Goal: Task Accomplishment & Management: Manage account settings

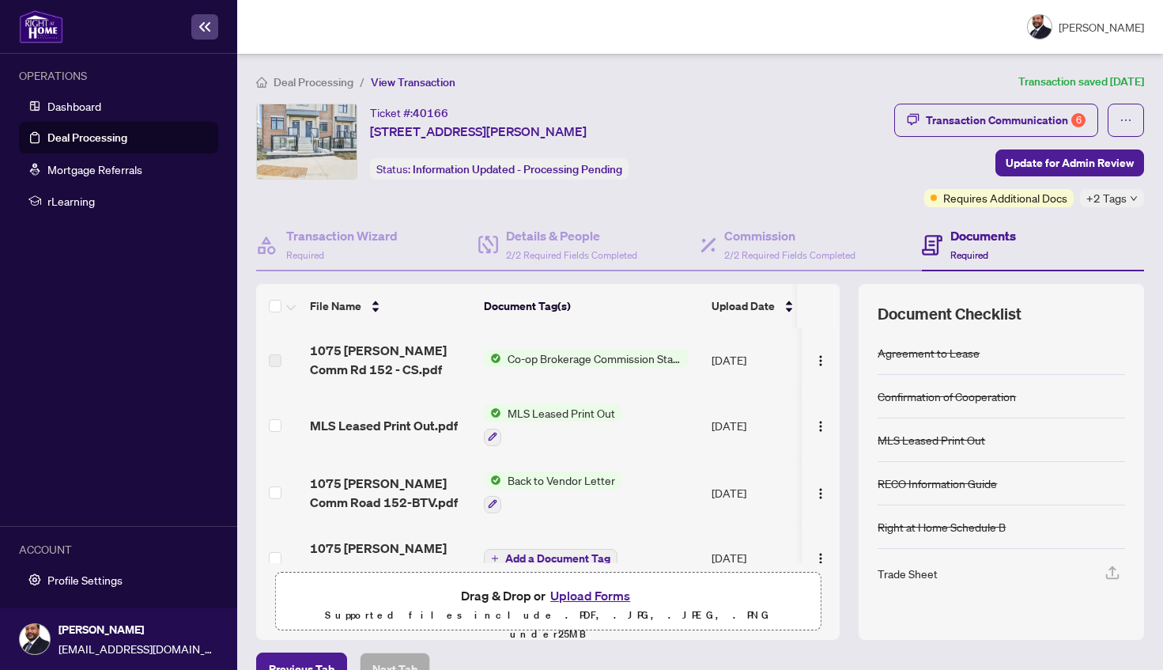
click at [63, 145] on link "Deal Processing" at bounding box center [87, 137] width 80 height 14
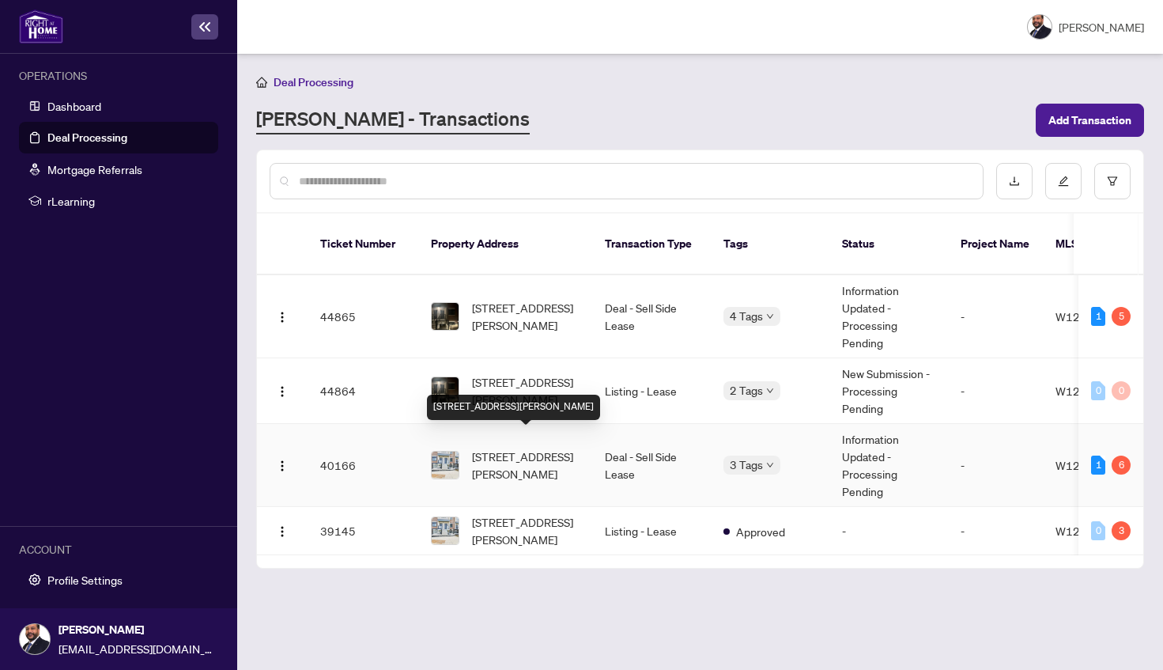
click at [520, 458] on span "[STREET_ADDRESS][PERSON_NAME]" at bounding box center [526, 465] width 108 height 35
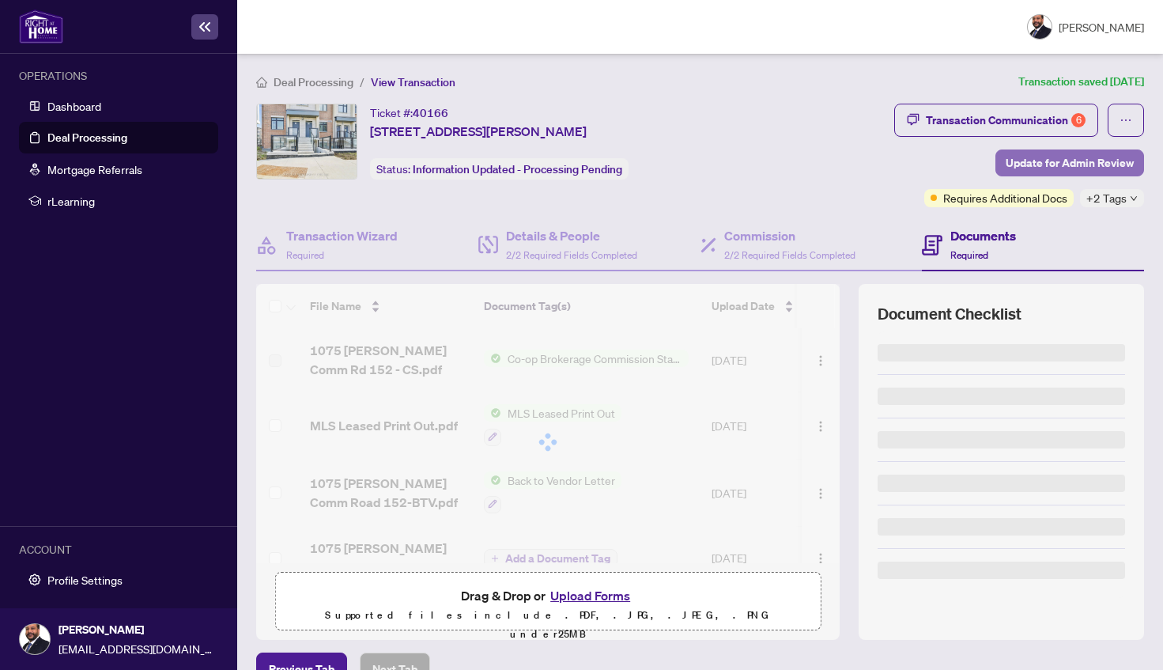
click at [1071, 172] on span "Update for Admin Review" at bounding box center [1070, 162] width 128 height 25
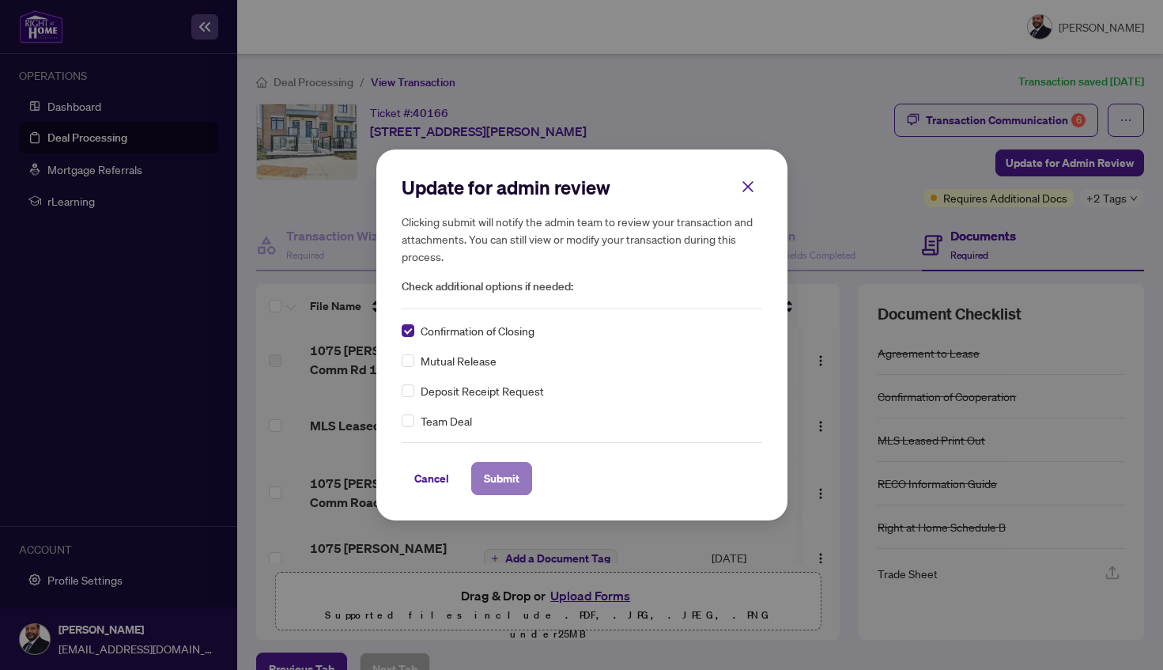
click at [484, 471] on span "Submit" at bounding box center [502, 478] width 36 height 25
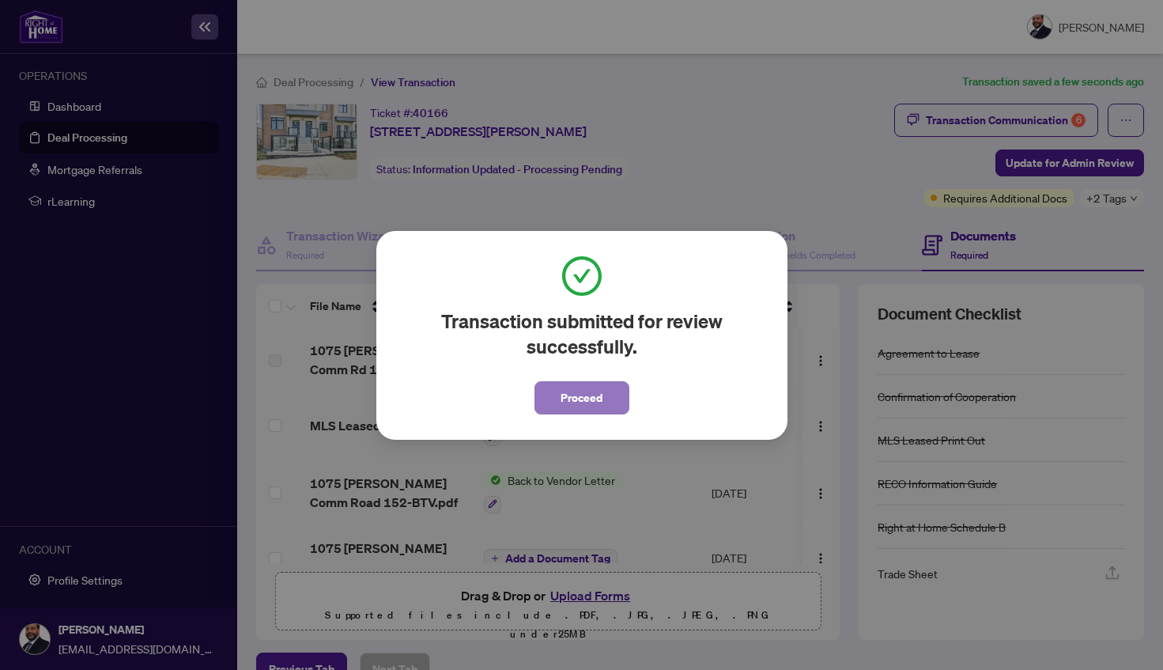
click at [611, 403] on button "Proceed" at bounding box center [582, 397] width 95 height 33
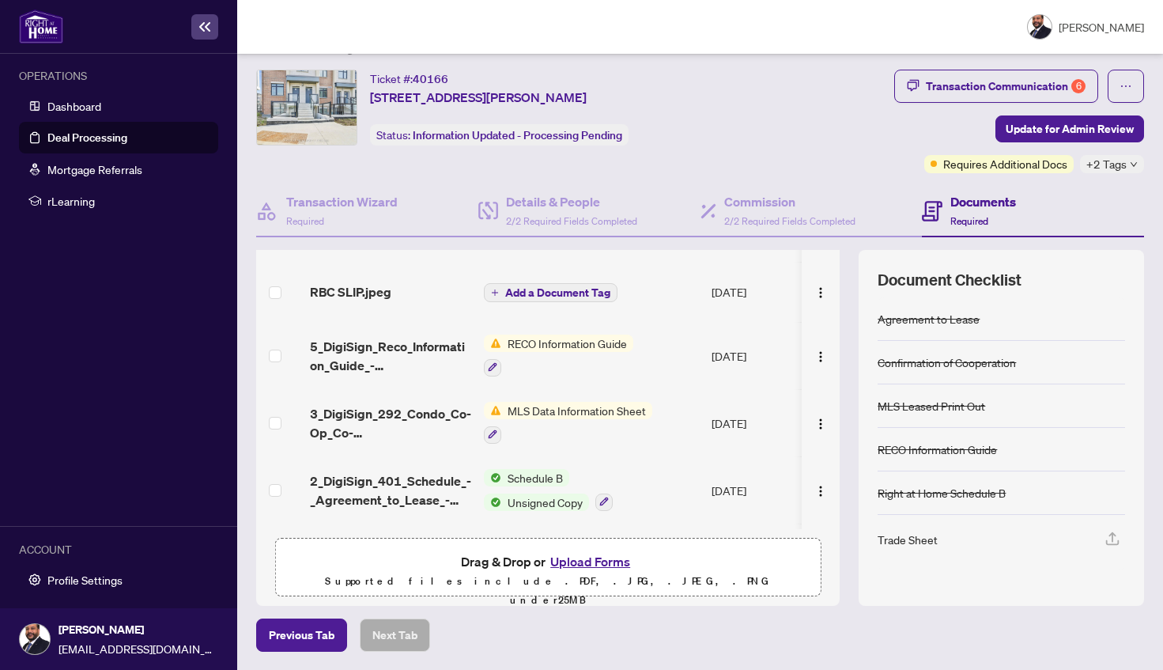
scroll to position [355, 0]
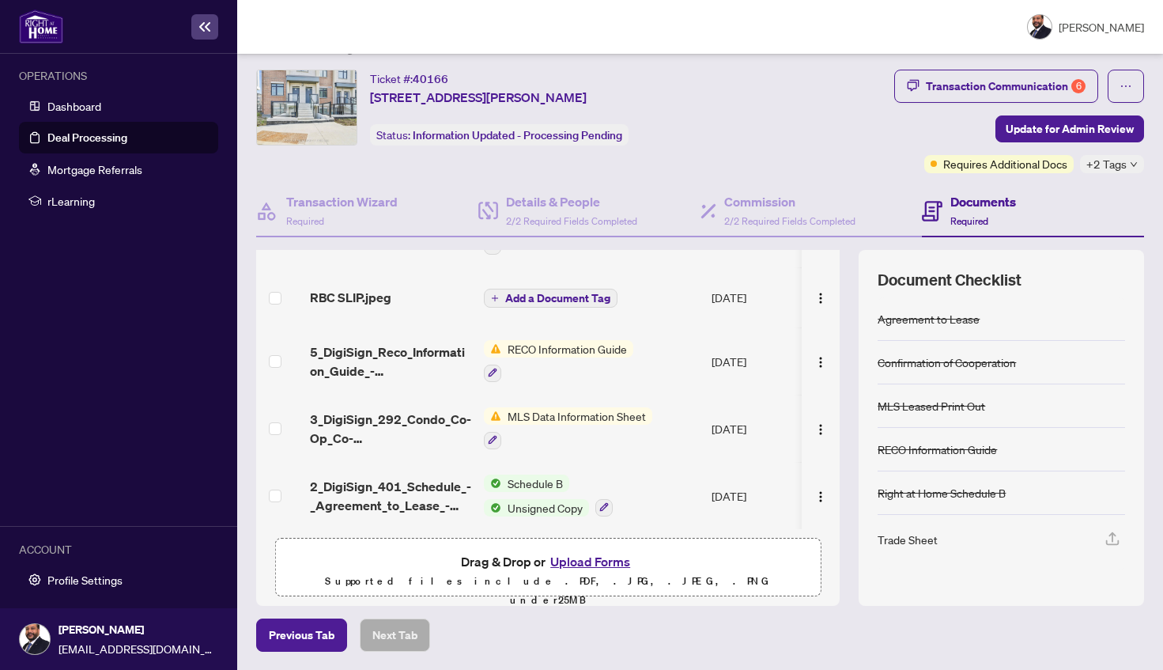
click at [91, 138] on link "Deal Processing" at bounding box center [87, 137] width 80 height 14
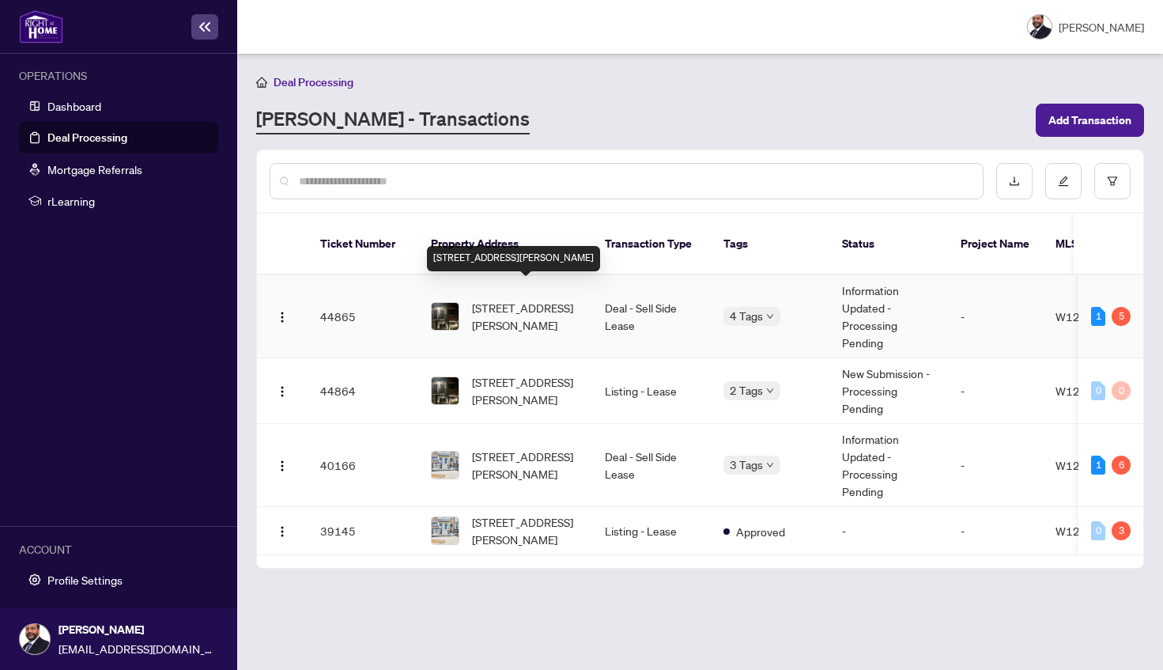
click at [501, 308] on span "[STREET_ADDRESS][PERSON_NAME]" at bounding box center [526, 316] width 108 height 35
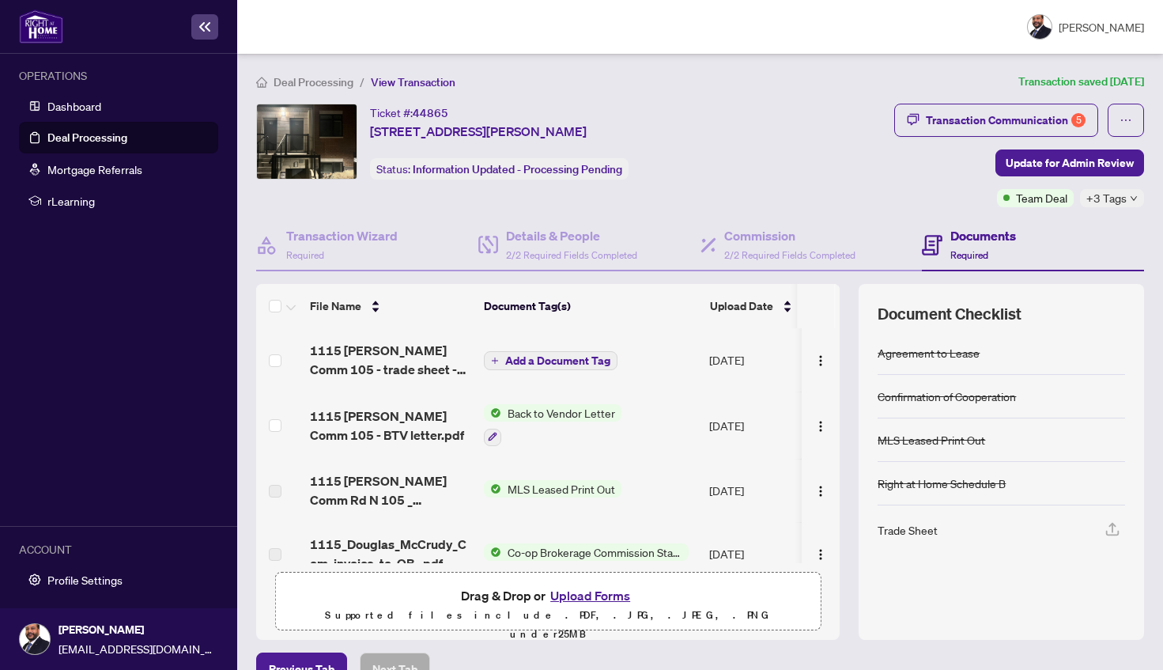
click at [1063, 181] on div "Transaction Communication 5 Update for Admin Review Team Deal +3 Tags" at bounding box center [1019, 156] width 250 height 104
click at [1065, 168] on span "Update for Admin Review" at bounding box center [1070, 162] width 128 height 25
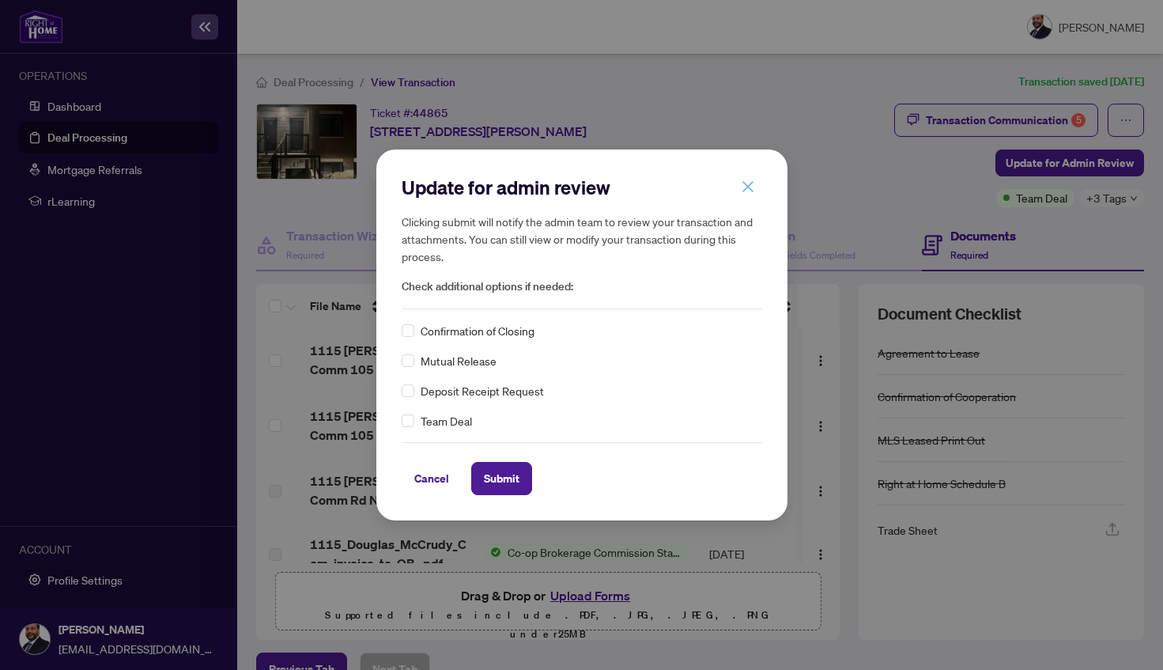
click at [747, 195] on button "button" at bounding box center [748, 186] width 32 height 27
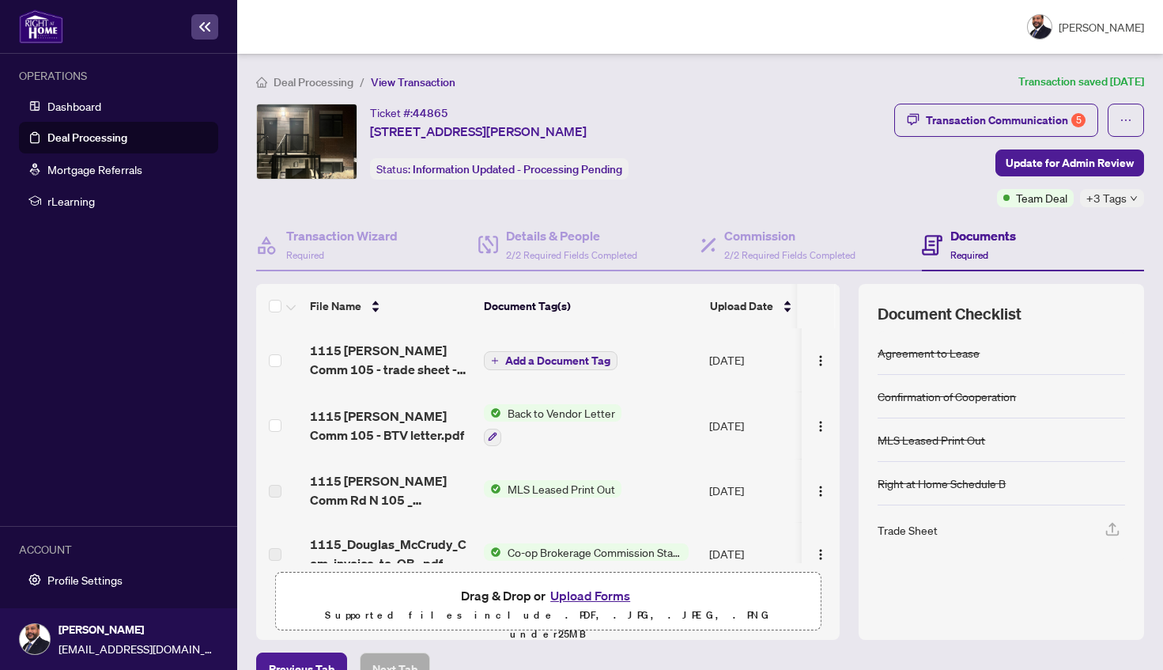
click at [57, 142] on link "Deal Processing" at bounding box center [87, 137] width 80 height 14
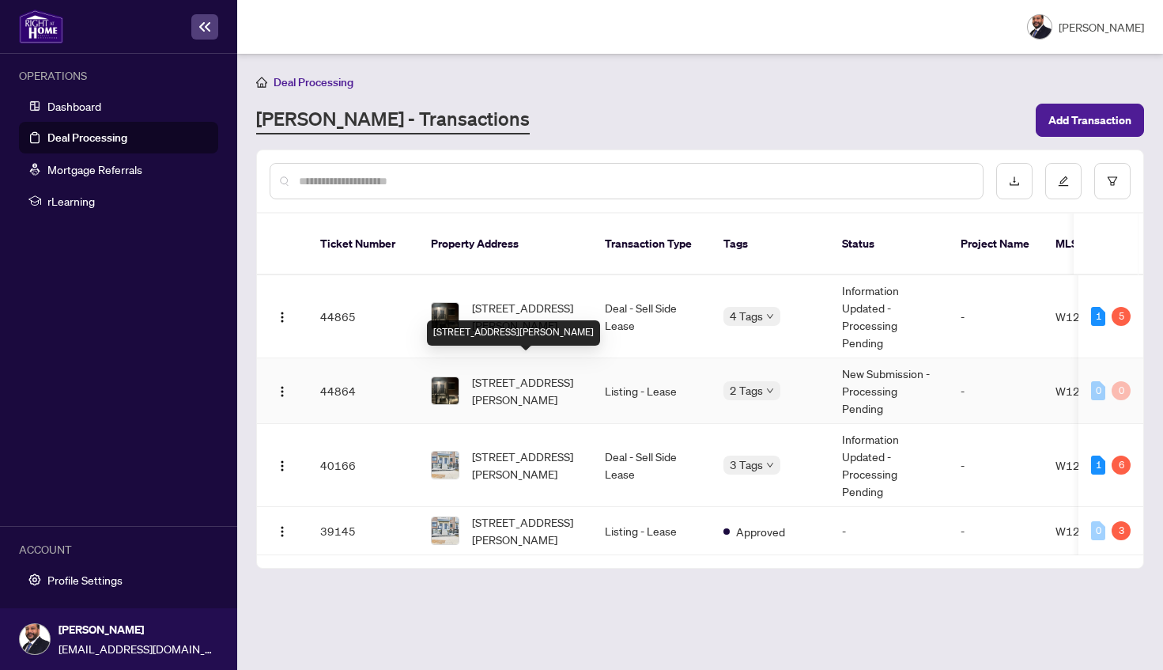
click at [568, 384] on span "[STREET_ADDRESS][PERSON_NAME]" at bounding box center [526, 390] width 108 height 35
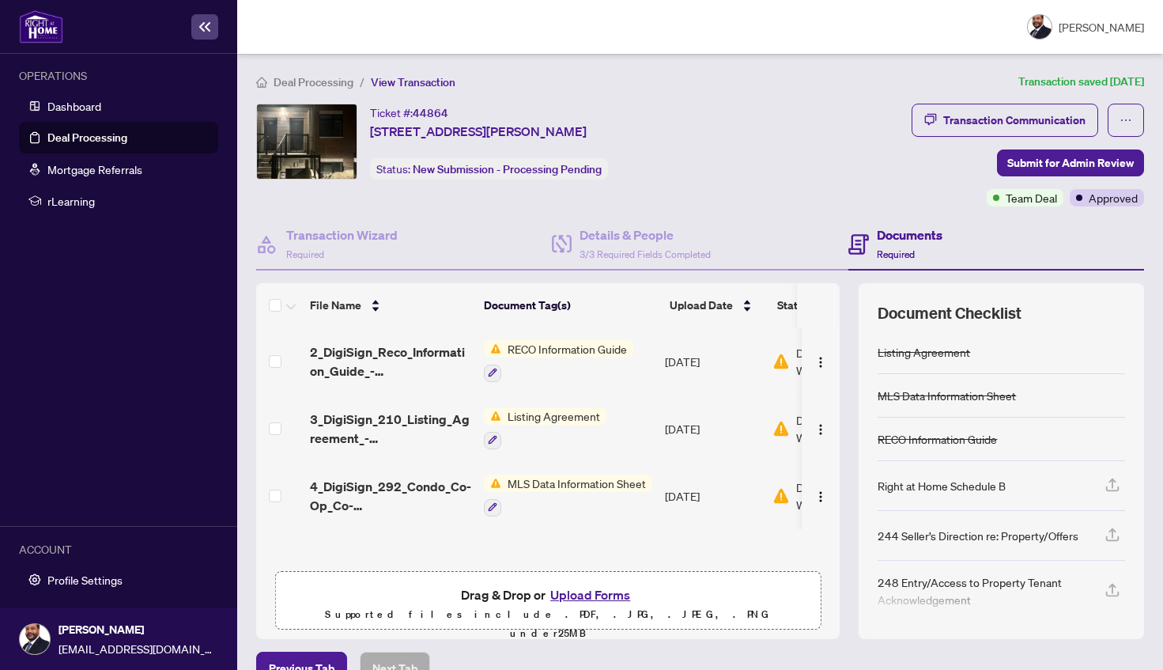
click at [127, 145] on link "Deal Processing" at bounding box center [87, 137] width 80 height 14
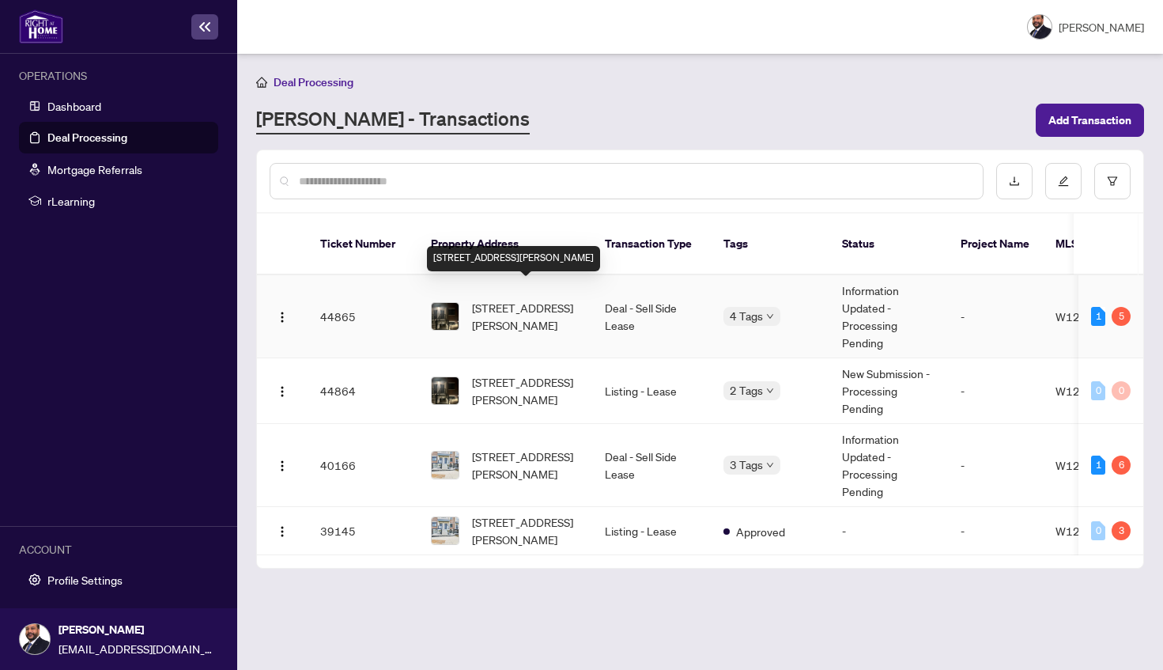
click at [508, 299] on span "[STREET_ADDRESS][PERSON_NAME]" at bounding box center [526, 316] width 108 height 35
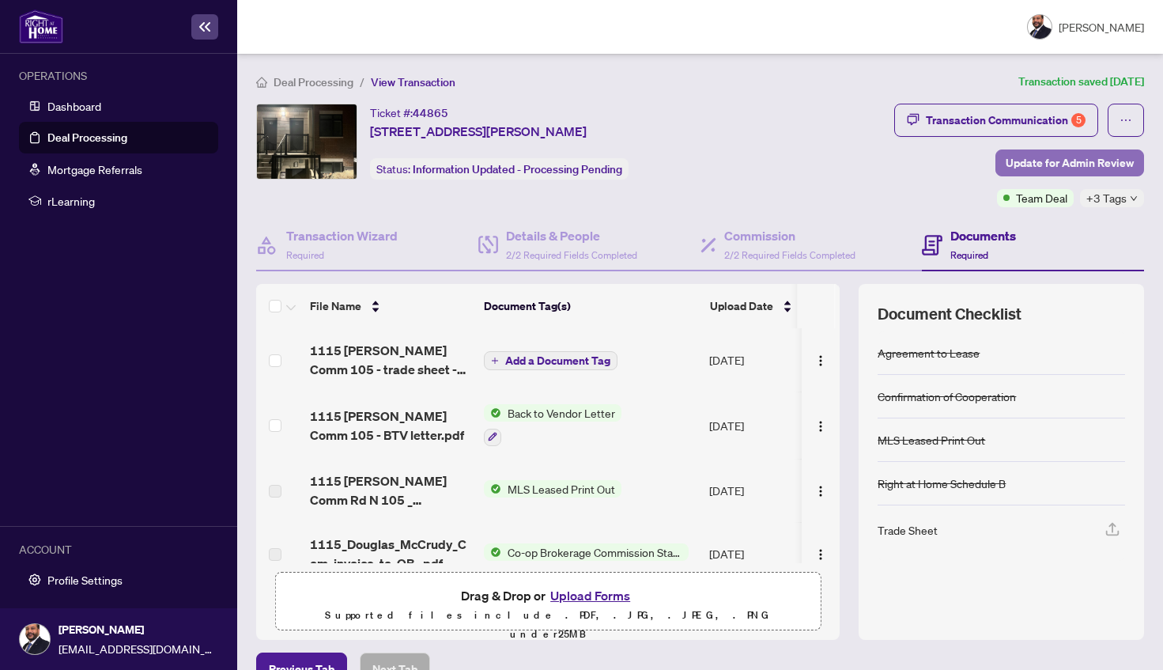
click at [1105, 164] on span "Update for Admin Review" at bounding box center [1070, 162] width 128 height 25
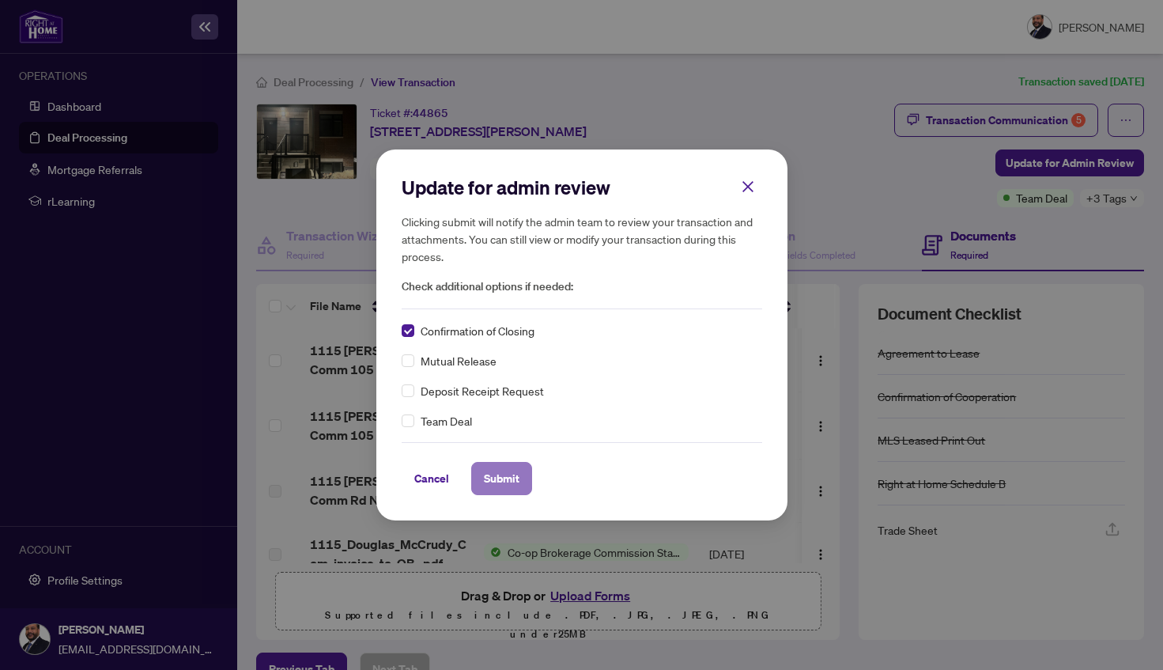
click at [520, 485] on button "Submit" at bounding box center [501, 478] width 61 height 33
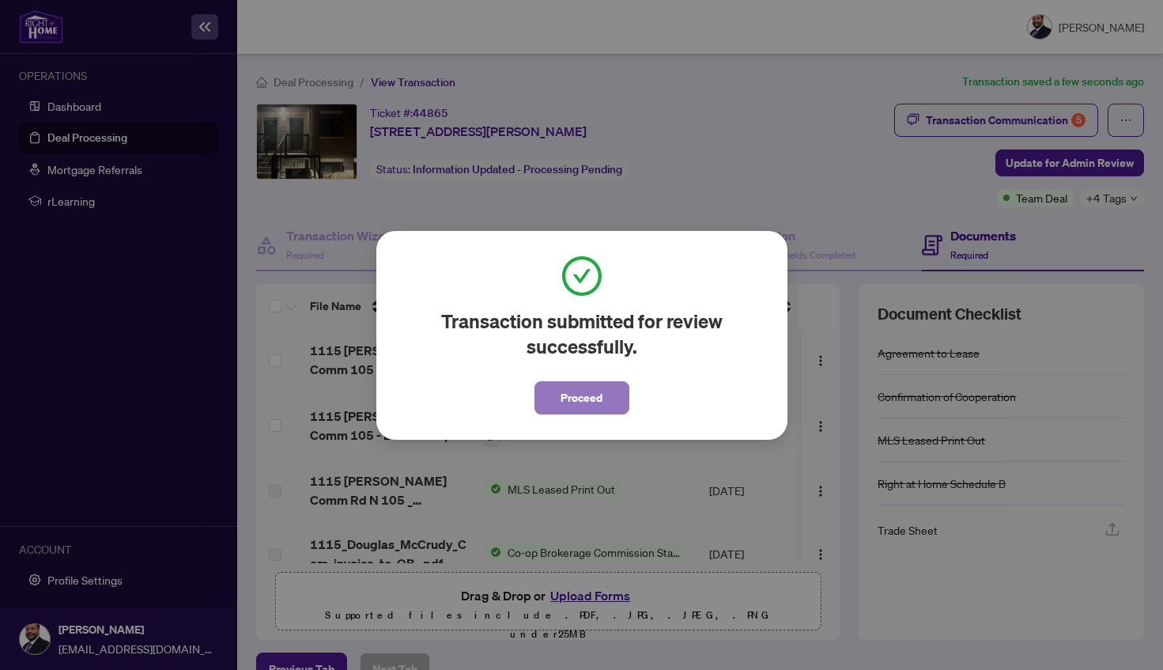
click at [592, 403] on span "Proceed" at bounding box center [582, 397] width 42 height 25
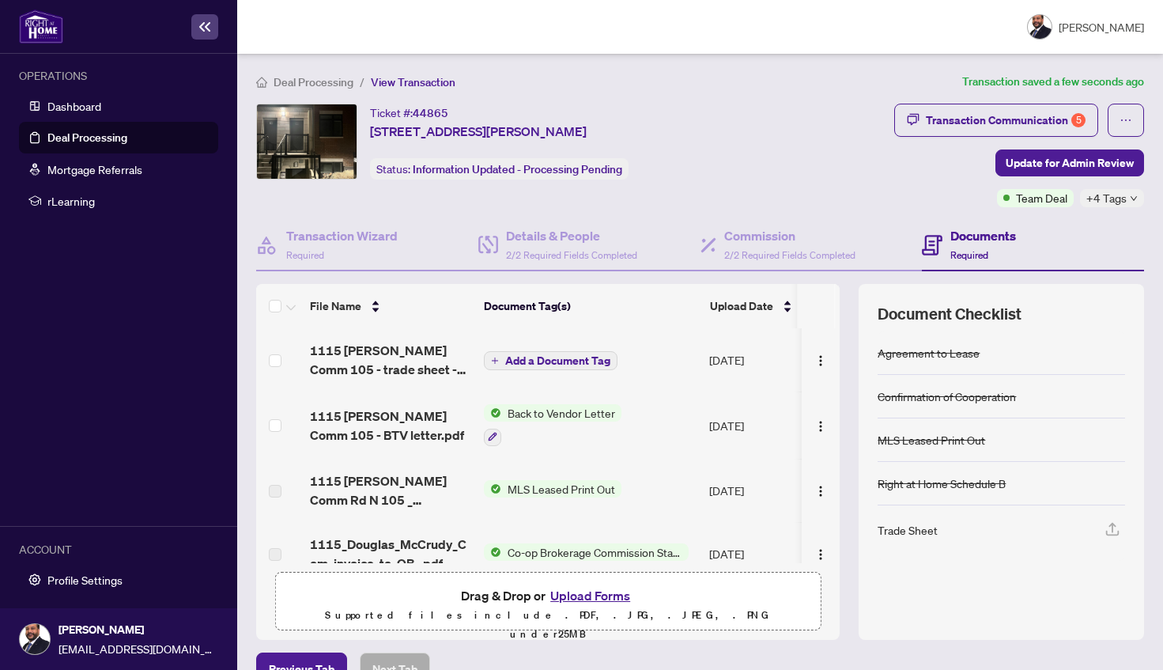
click at [88, 145] on link "Deal Processing" at bounding box center [87, 137] width 80 height 14
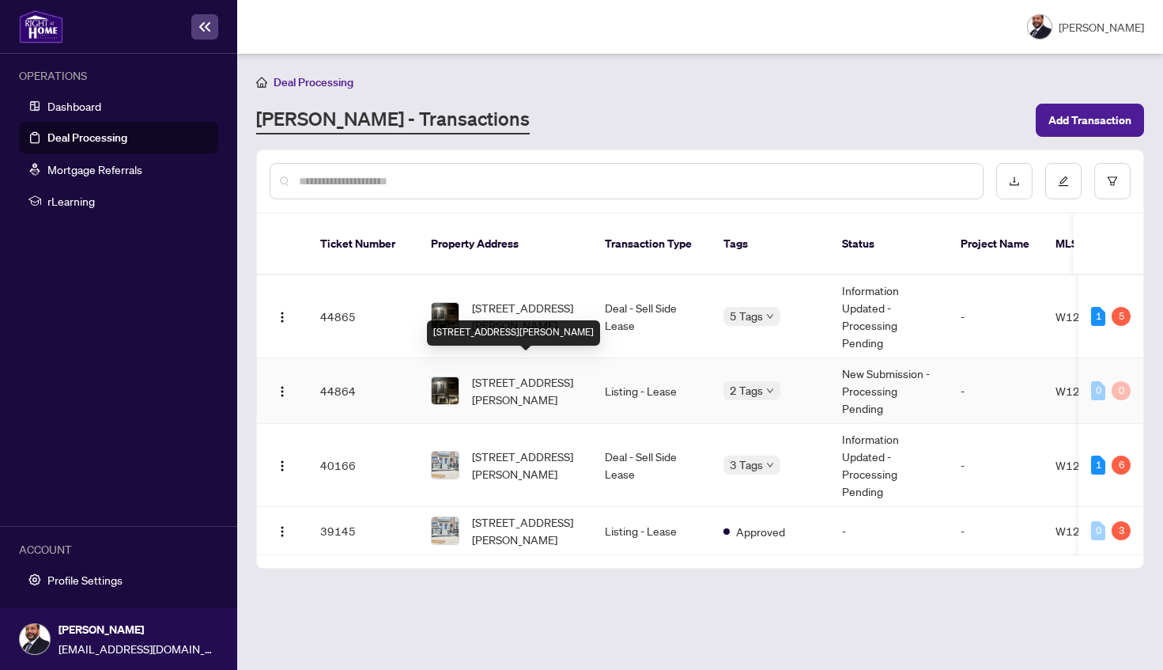
click at [568, 376] on span "[STREET_ADDRESS][PERSON_NAME]" at bounding box center [526, 390] width 108 height 35
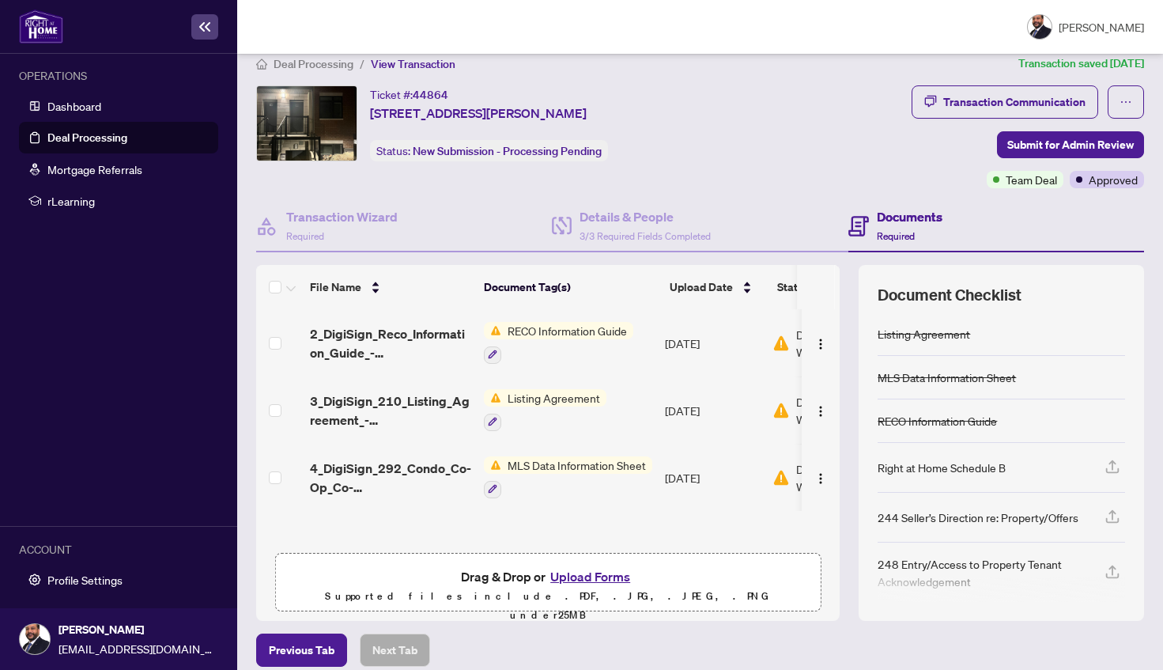
scroll to position [13, 0]
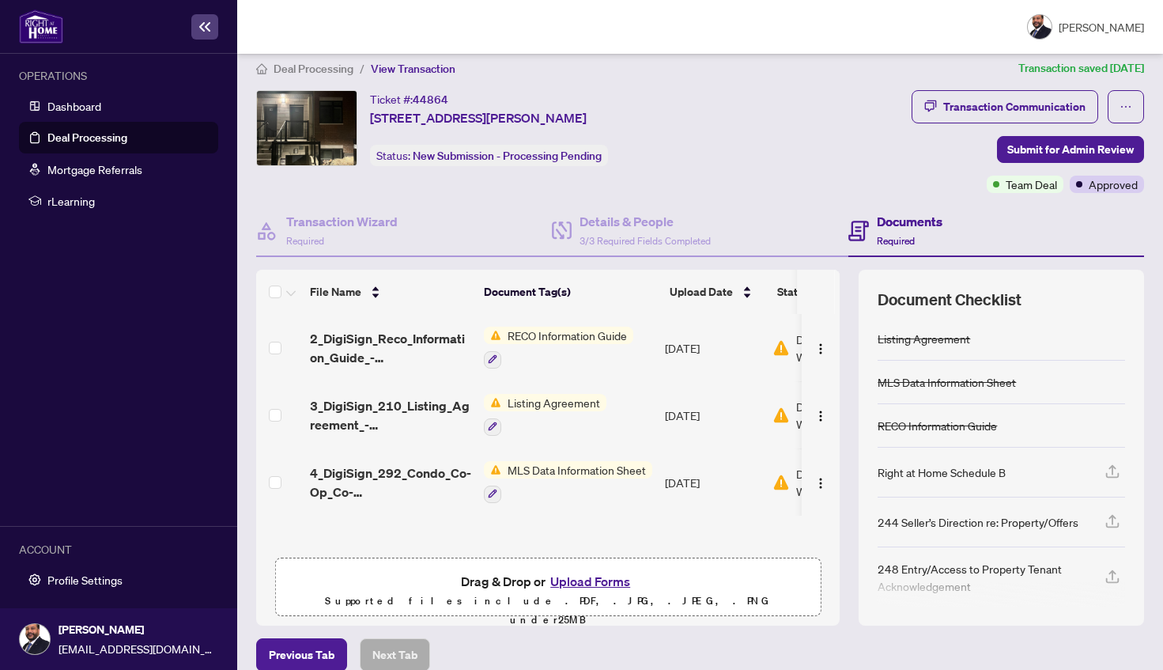
click at [116, 142] on link "Deal Processing" at bounding box center [87, 137] width 80 height 14
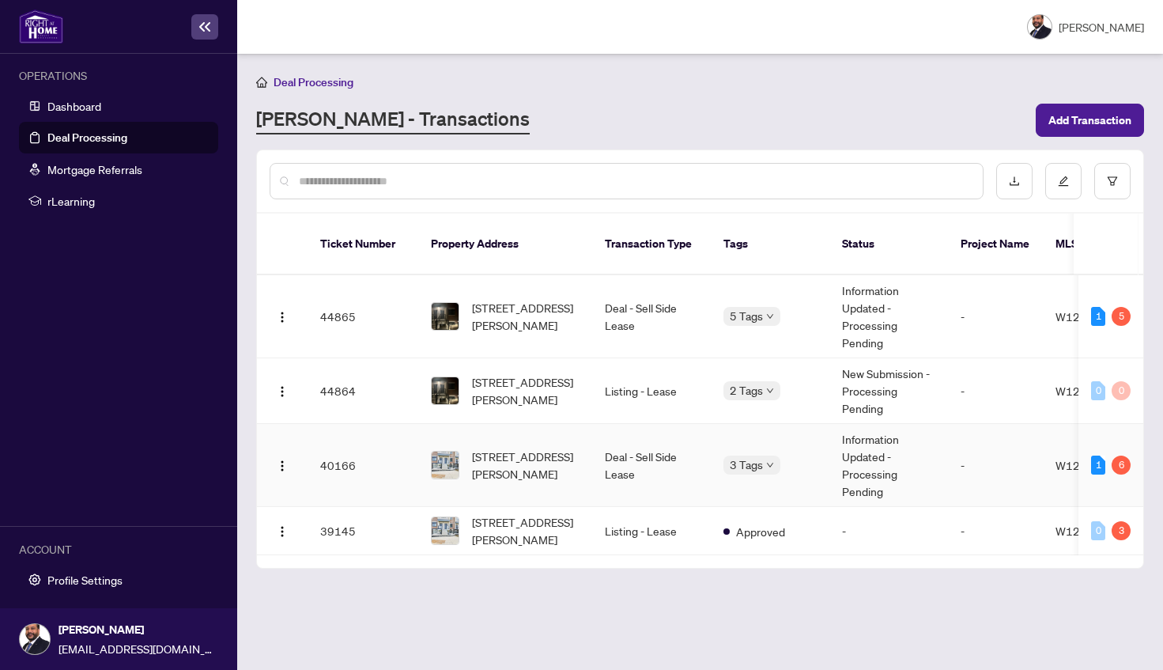
click at [652, 468] on td "Deal - Sell Side Lease" at bounding box center [651, 465] width 119 height 83
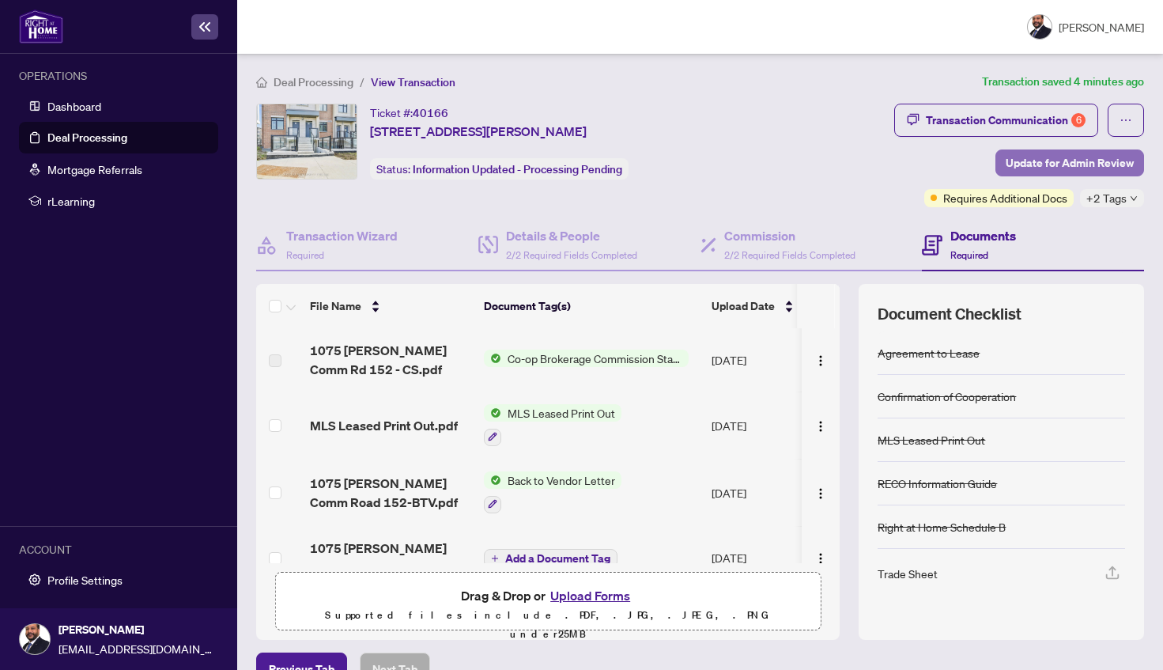
click at [1085, 166] on span "Update for Admin Review" at bounding box center [1070, 162] width 128 height 25
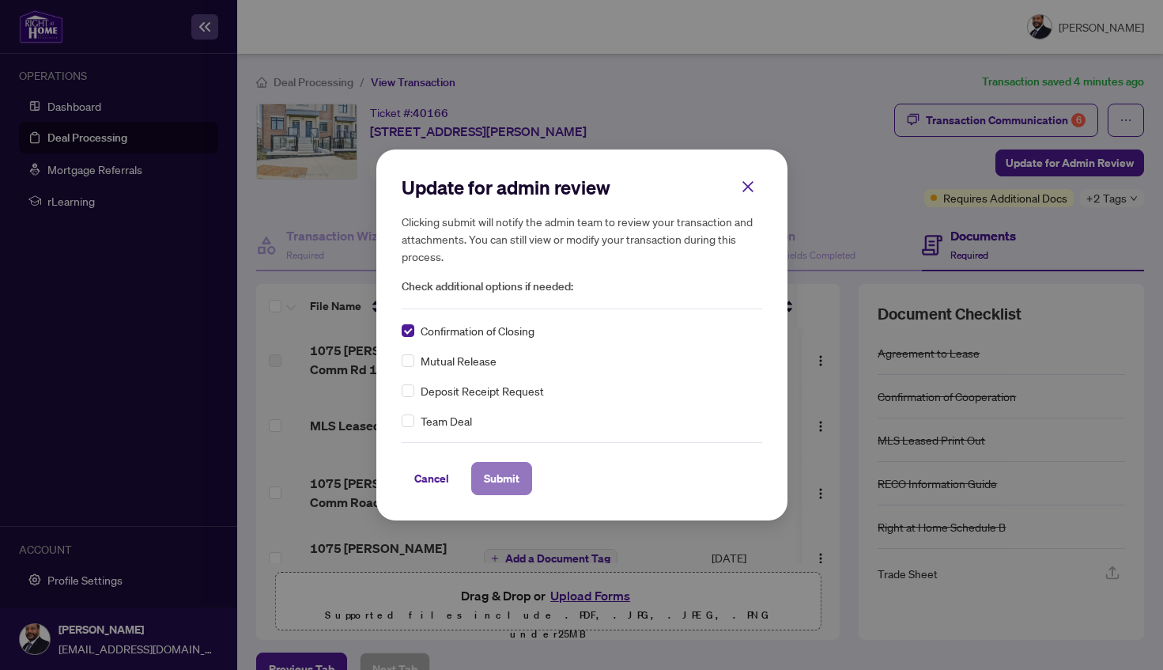
click at [485, 475] on span "Submit" at bounding box center [502, 478] width 36 height 25
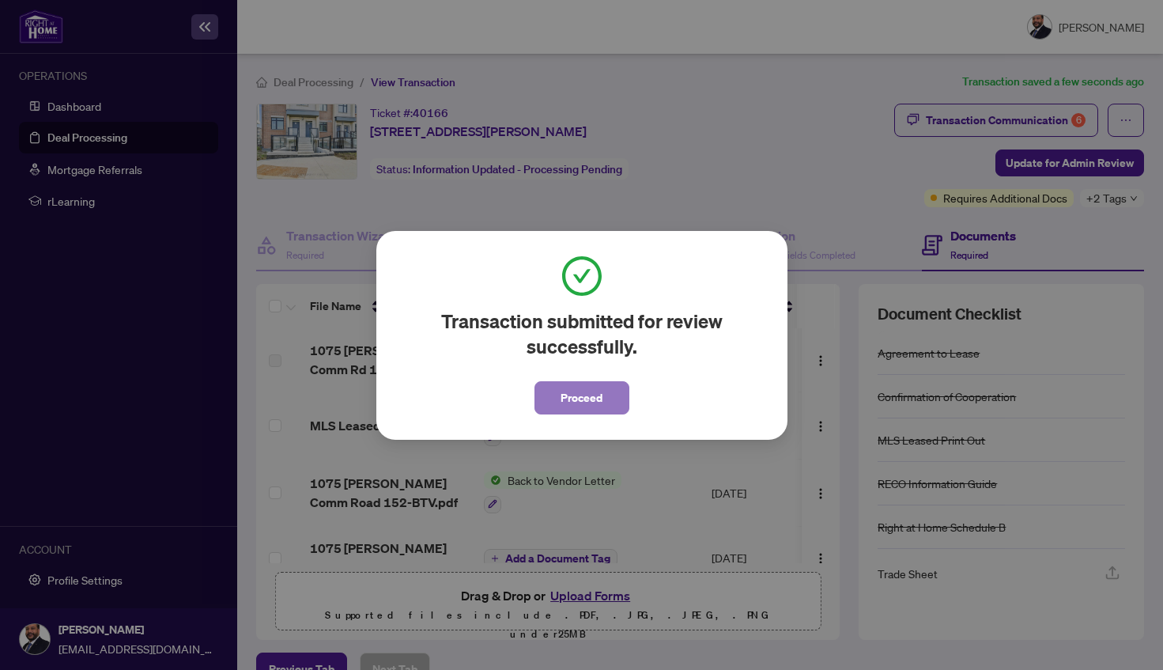
click at [608, 408] on button "Proceed" at bounding box center [582, 397] width 95 height 33
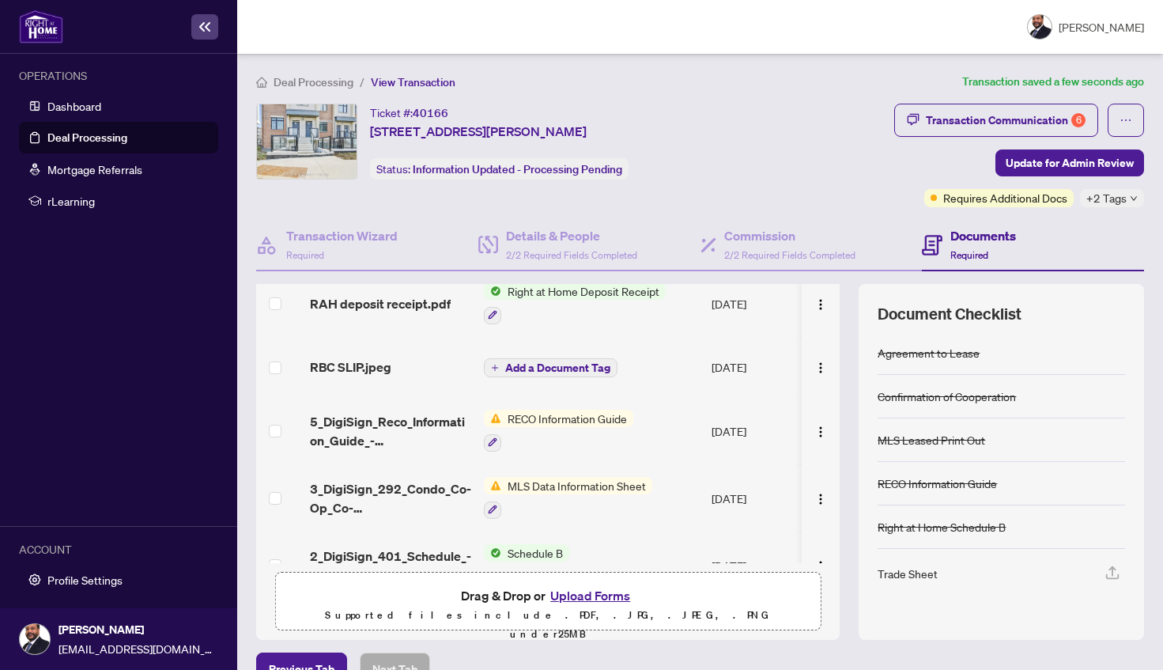
scroll to position [322, 0]
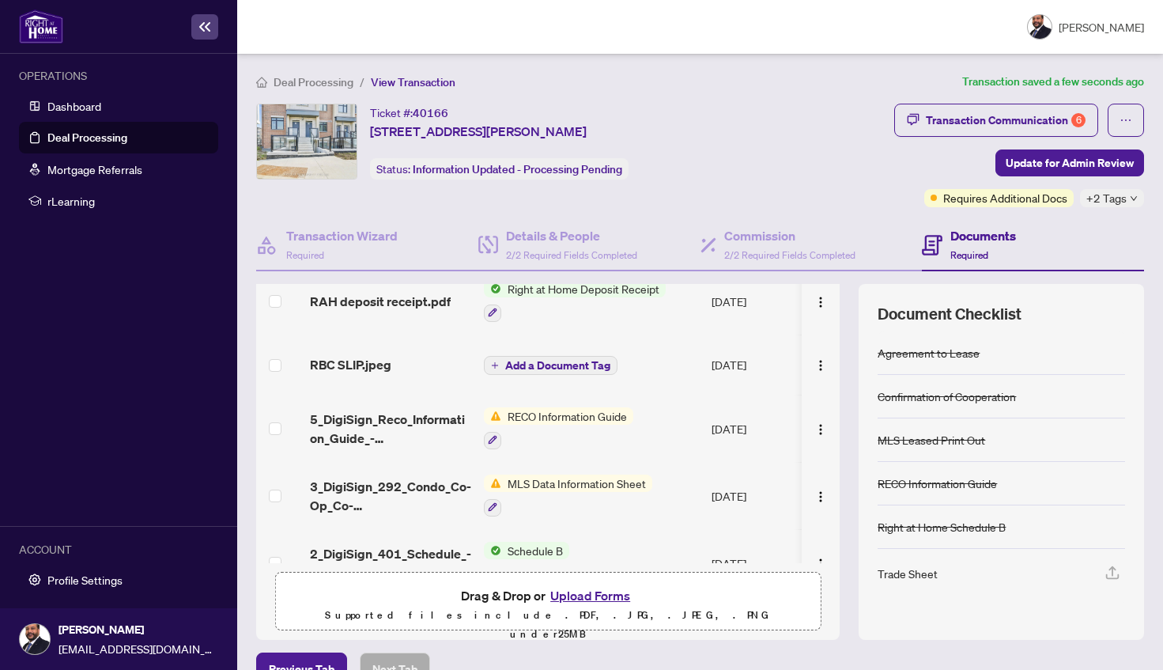
click at [524, 487] on span "MLS Data Information Sheet" at bounding box center [576, 483] width 151 height 17
click at [555, 495] on div "MLS Data Information Sheet" at bounding box center [568, 496] width 168 height 42
click at [493, 505] on icon "button" at bounding box center [492, 506] width 9 height 9
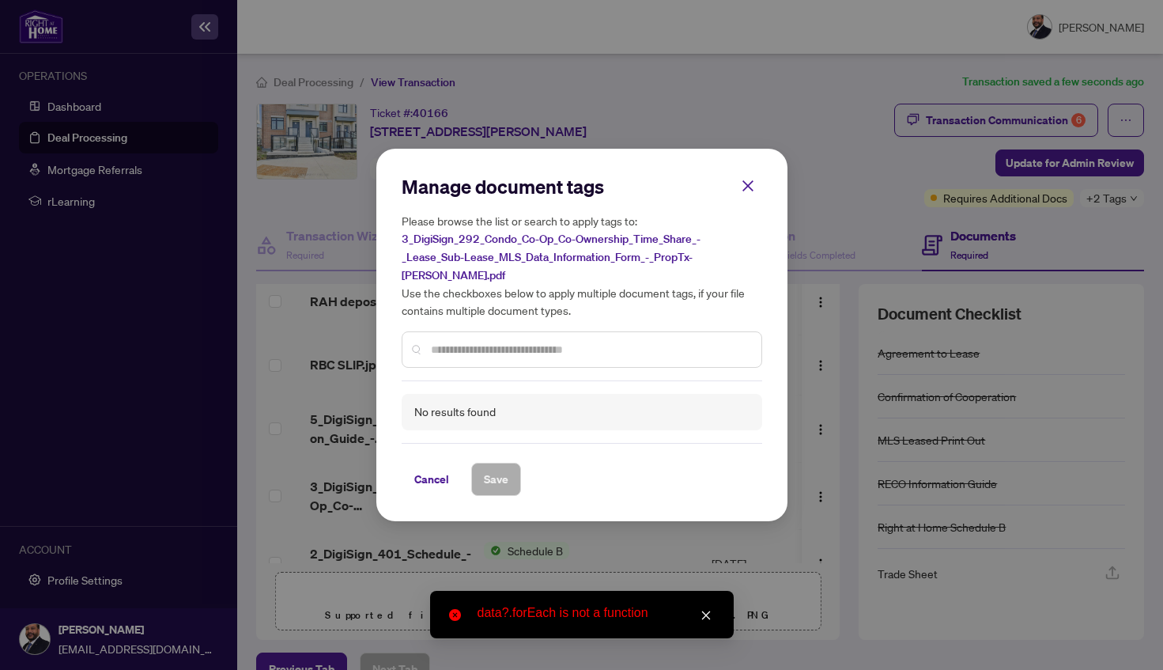
click at [541, 343] on input "text" at bounding box center [590, 349] width 318 height 17
click at [501, 405] on div "No results found" at bounding box center [582, 412] width 361 height 36
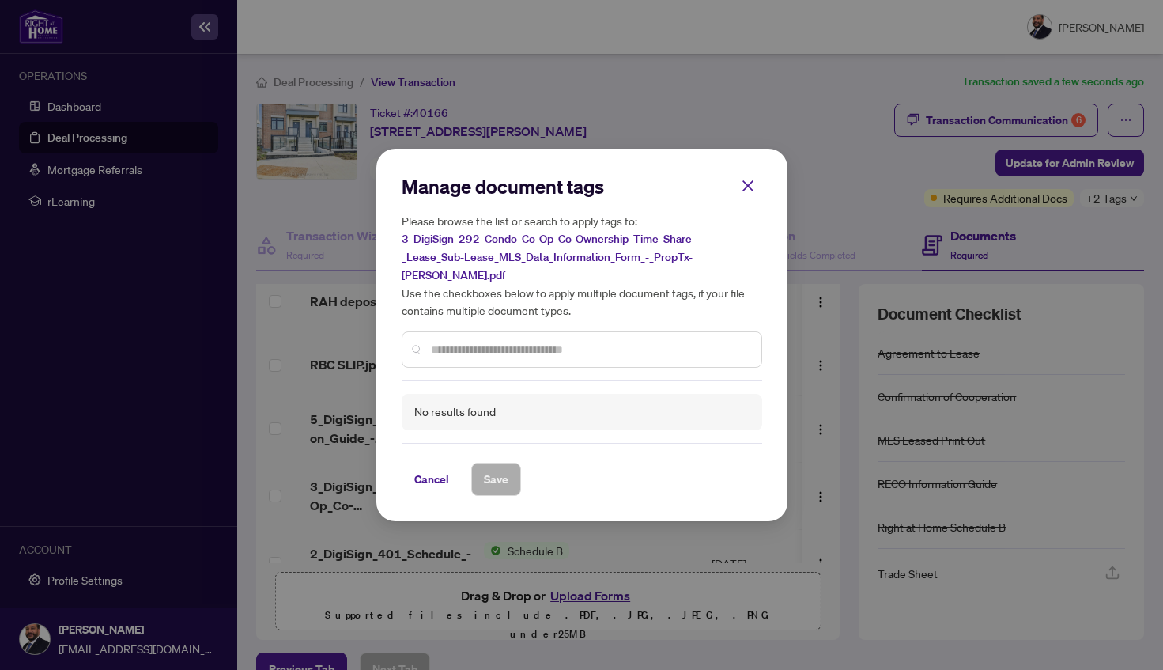
click at [482, 341] on input "text" at bounding box center [590, 349] width 318 height 17
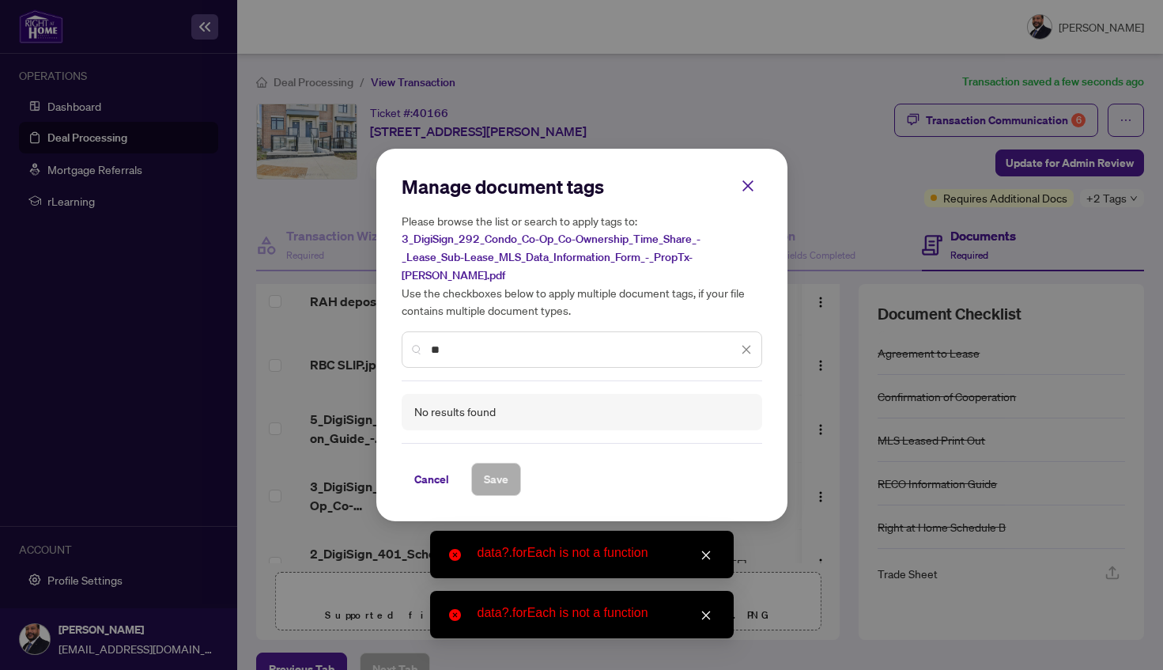
type input "*"
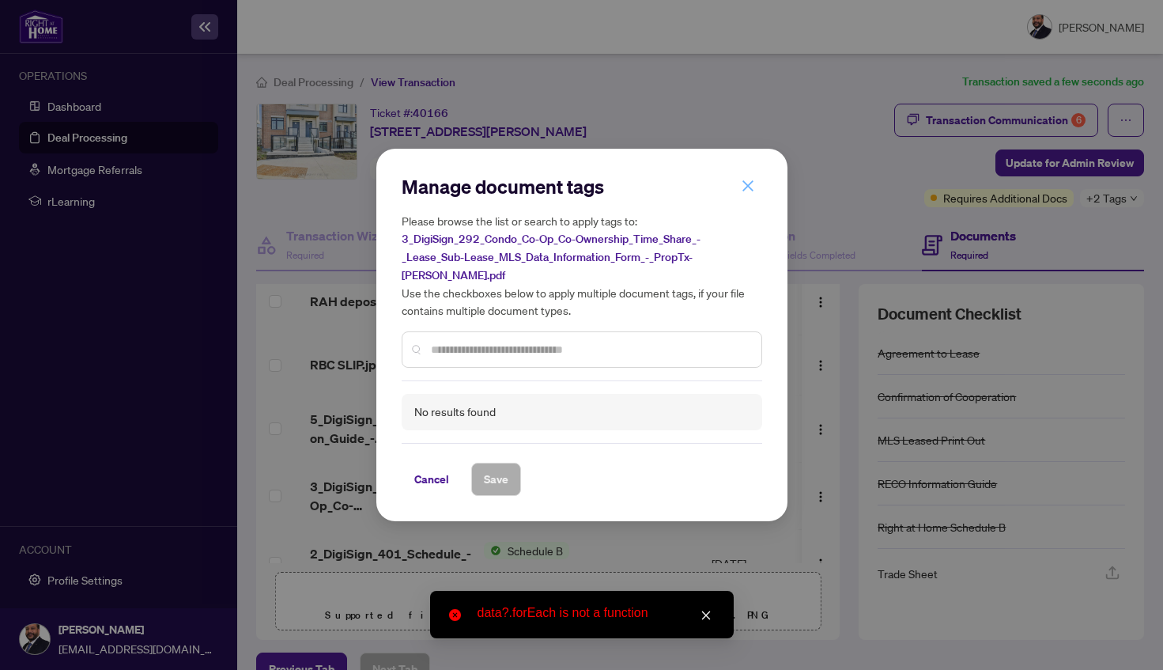
click at [753, 193] on icon "close" at bounding box center [748, 186] width 14 height 14
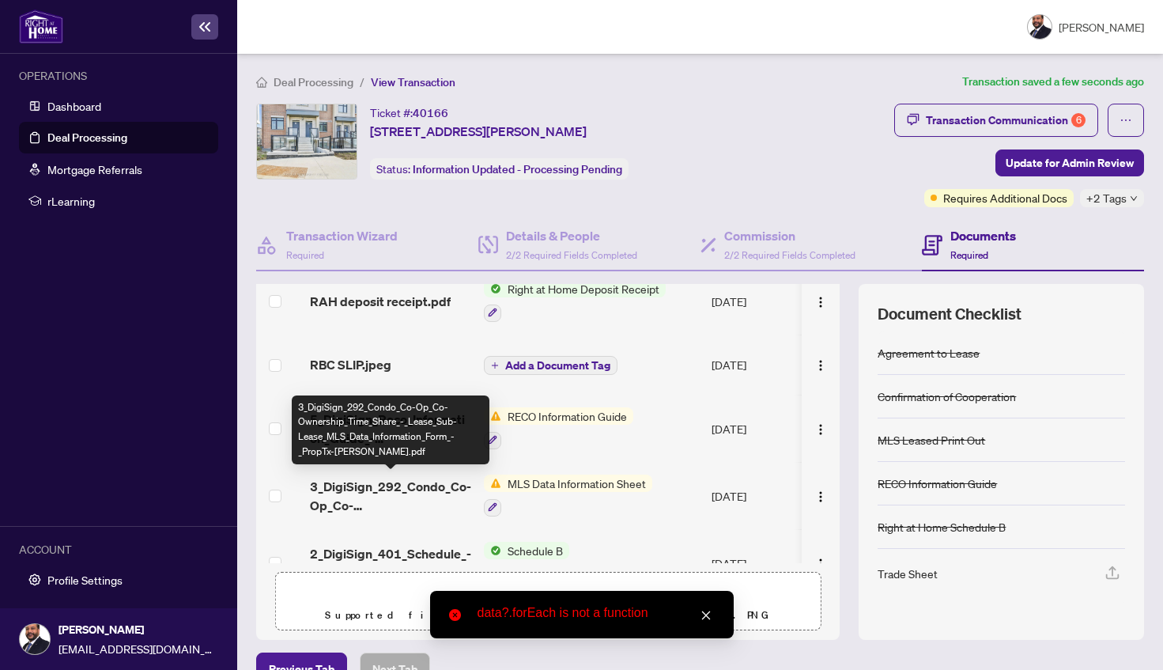
click at [361, 483] on span "3_DigiSign_292_Condo_Co-Op_Co-Ownership_Time_Share_-_Lease_Sub-Lease_MLS_Data_I…" at bounding box center [390, 496] width 161 height 38
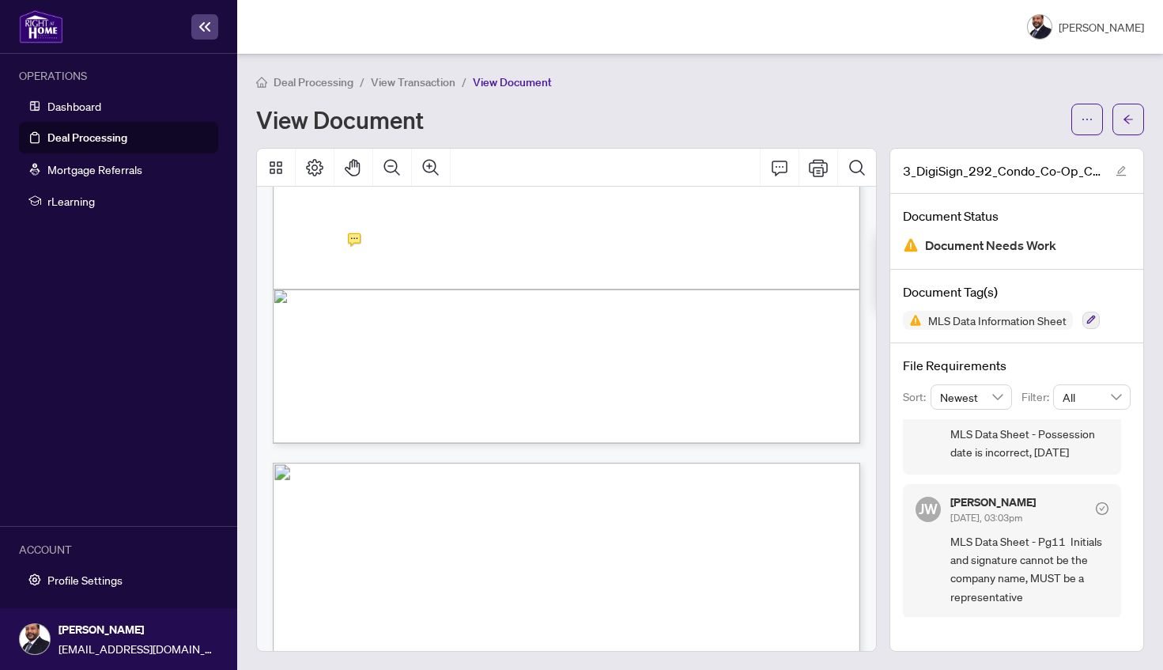
scroll to position [1015, 0]
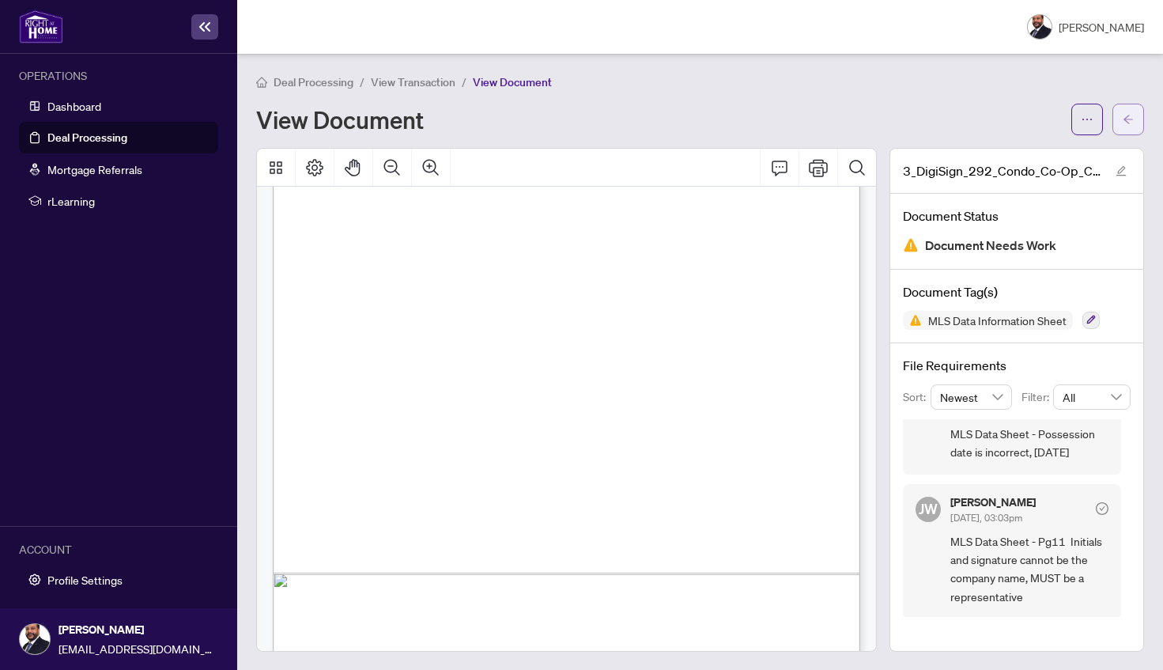
click at [1123, 118] on icon "arrow-left" at bounding box center [1128, 119] width 11 height 11
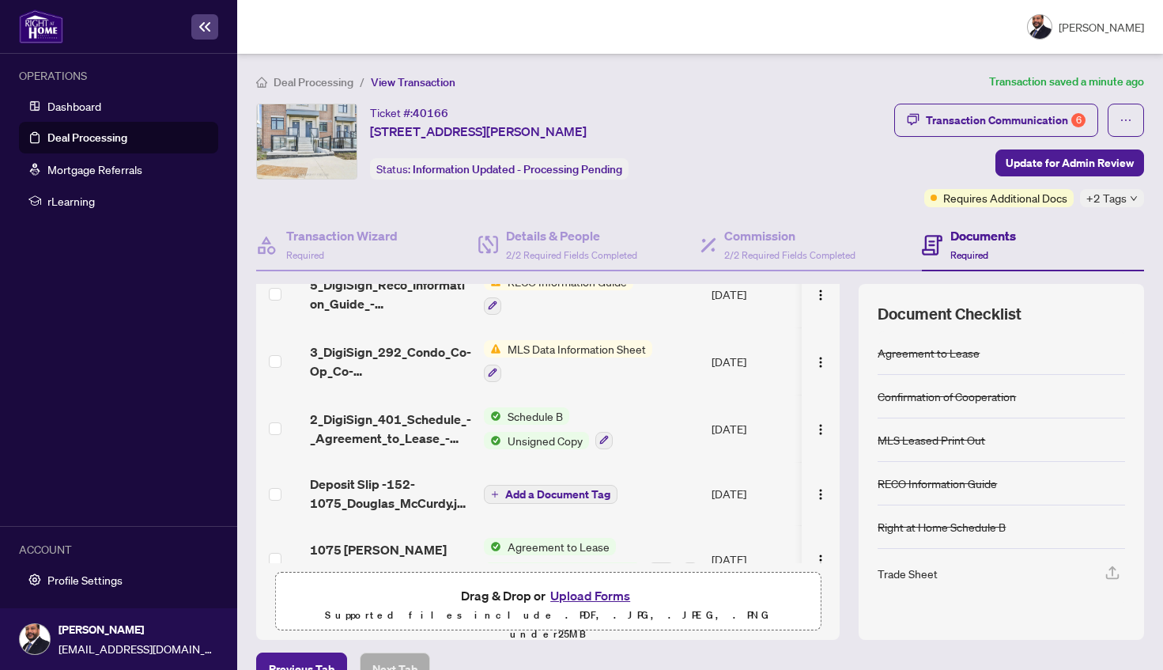
scroll to position [392, 0]
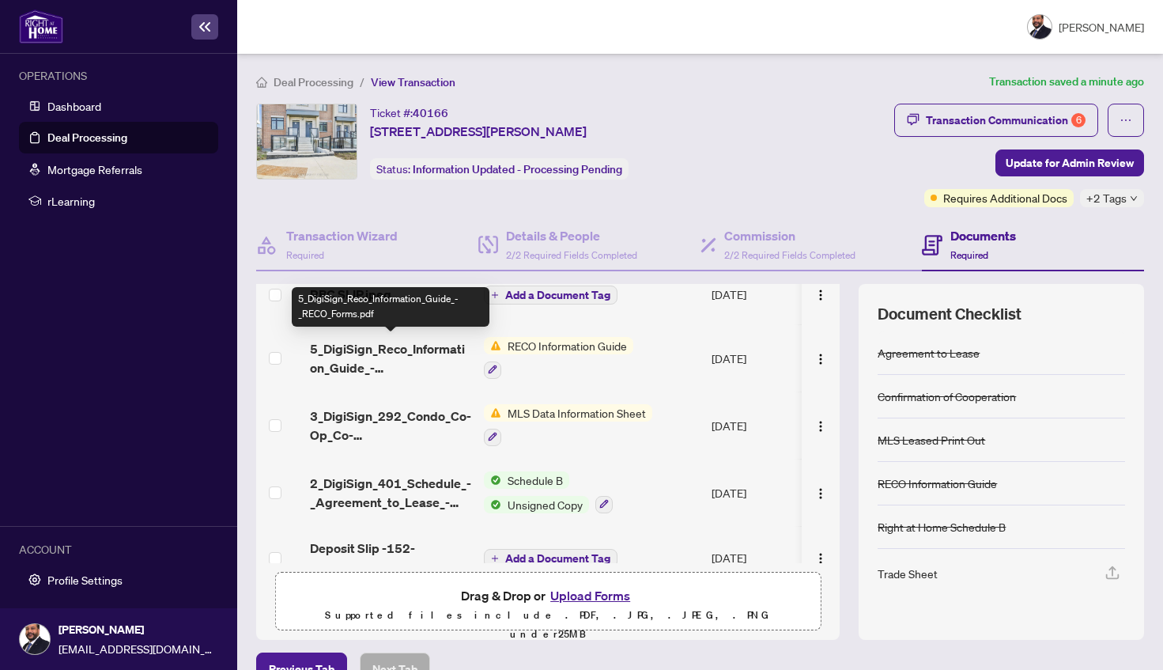
click at [431, 355] on span "5_DigiSign_Reco_Information_Guide_-_RECO_Forms.pdf" at bounding box center [390, 358] width 161 height 38
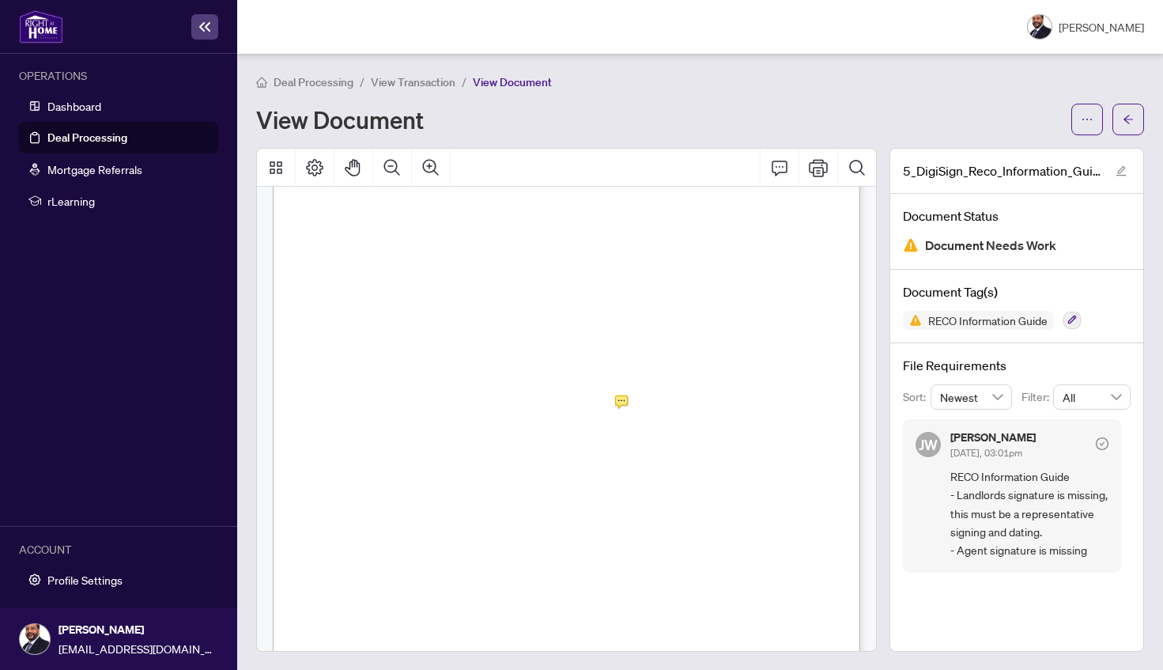
scroll to position [9423, 0]
click at [1133, 121] on icon "arrow-left" at bounding box center [1128, 119] width 11 height 11
